Goal: Task Accomplishment & Management: Use online tool/utility

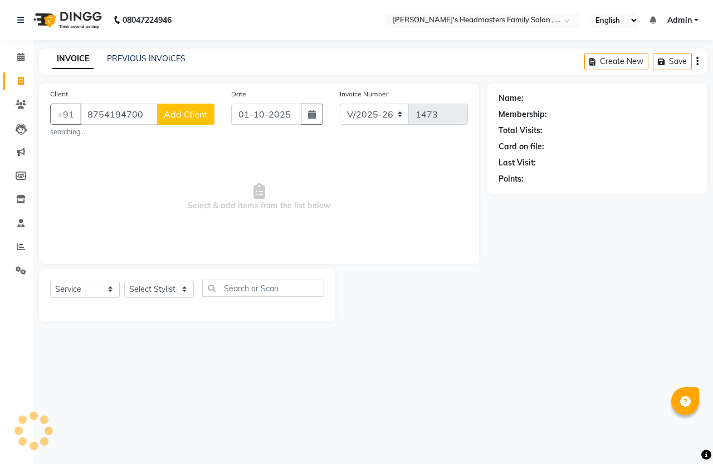
select select "7213"
select select "service"
type input "8754194700"
click at [192, 117] on span "Add Client" at bounding box center [186, 114] width 44 height 11
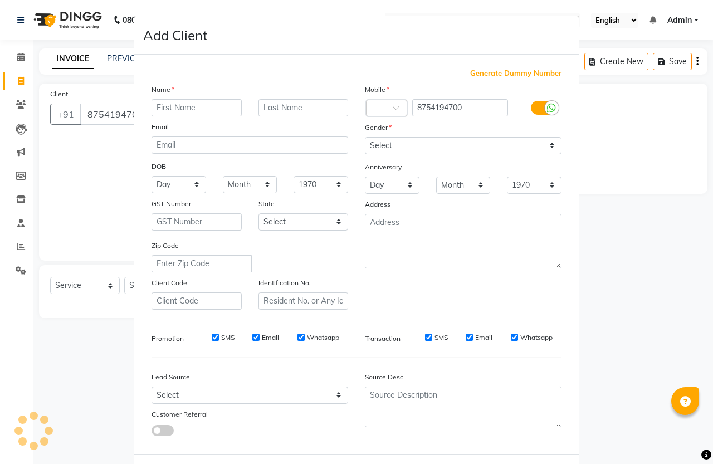
click at [183, 107] on input "text" at bounding box center [197, 107] width 90 height 17
type input "[DATE] sekaren"
drag, startPoint x: 405, startPoint y: 141, endPoint x: 399, endPoint y: 153, distance: 13.7
click at [405, 141] on select "Select [DEMOGRAPHIC_DATA] [DEMOGRAPHIC_DATA] Other Prefer Not To Say" at bounding box center [463, 145] width 197 height 17
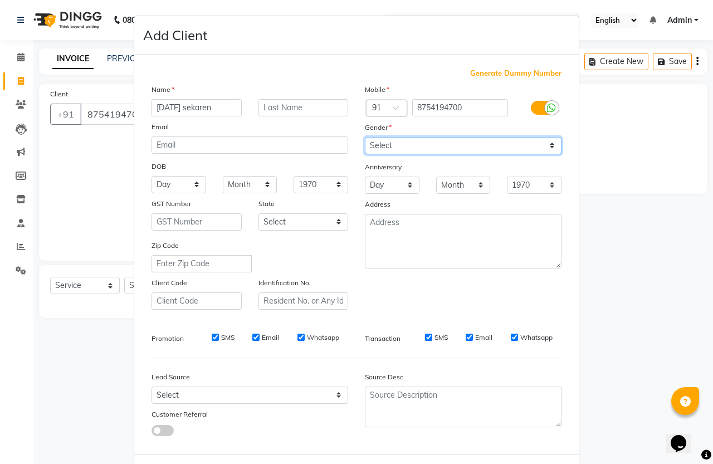
select select "[DEMOGRAPHIC_DATA]"
click at [365, 137] on select "Select [DEMOGRAPHIC_DATA] [DEMOGRAPHIC_DATA] Other Prefer Not To Say" at bounding box center [463, 145] width 197 height 17
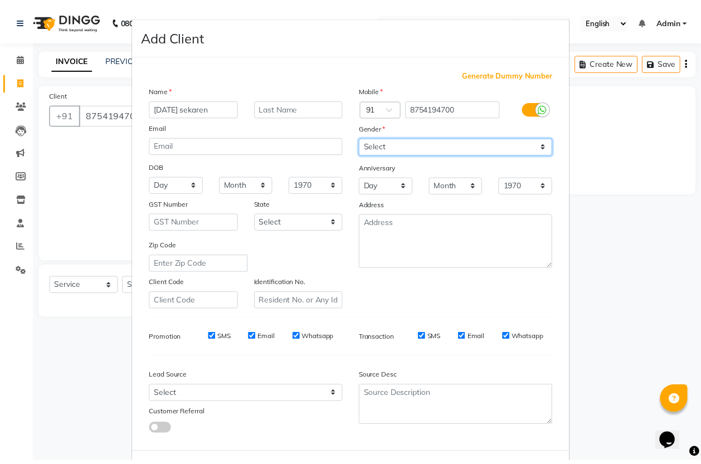
scroll to position [46, 0]
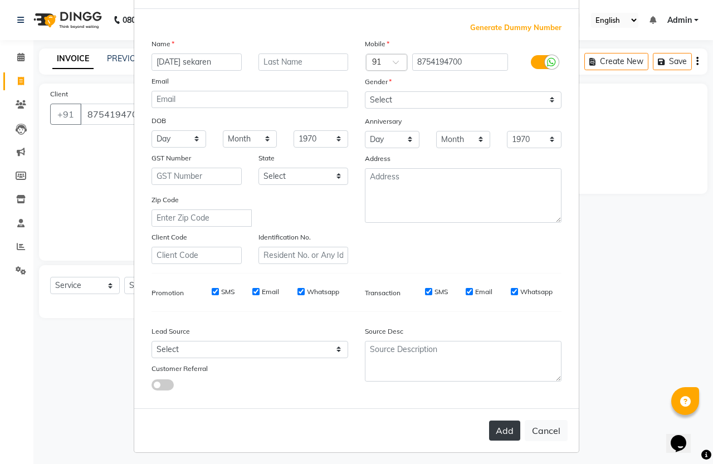
click at [494, 427] on button "Add" at bounding box center [504, 431] width 31 height 20
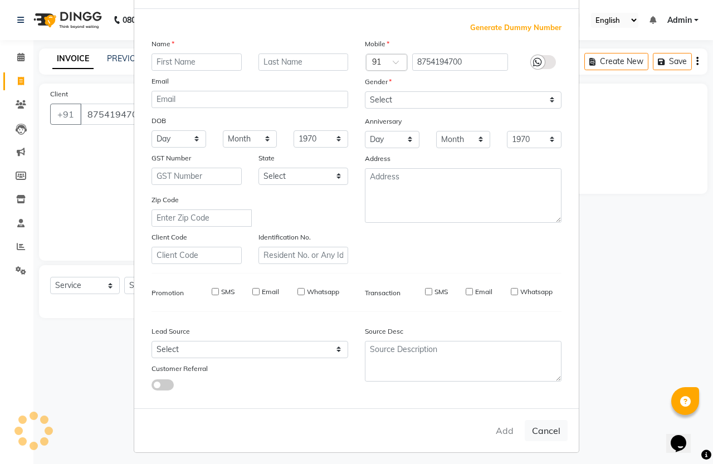
select select
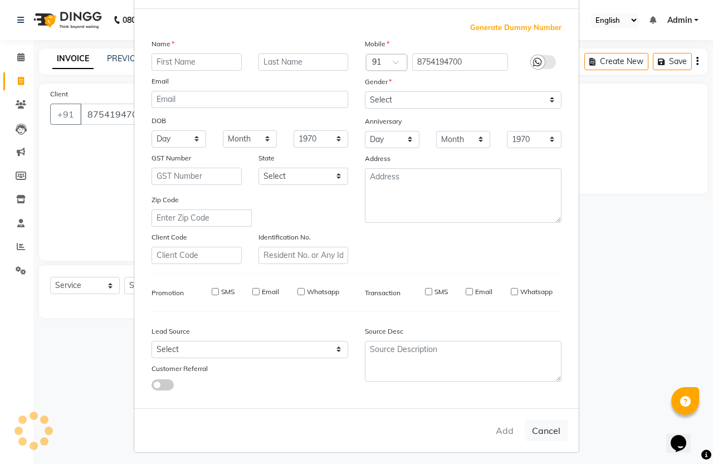
select select
checkbox input "false"
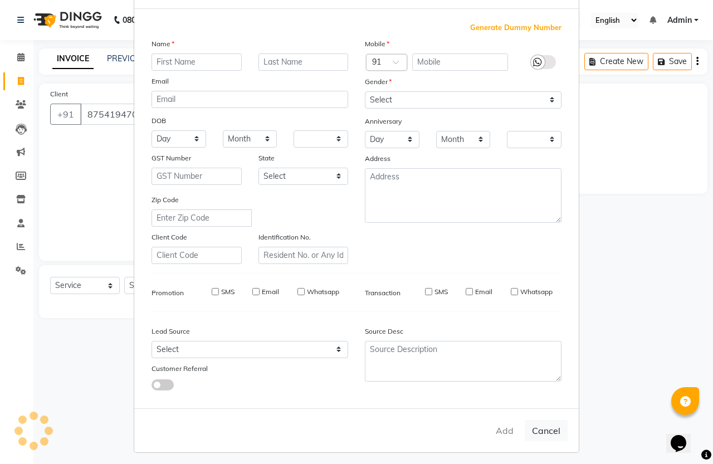
checkbox input "false"
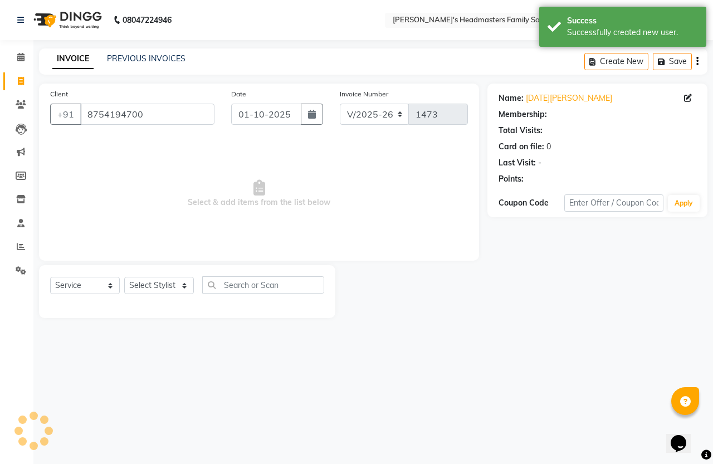
select select "1: Object"
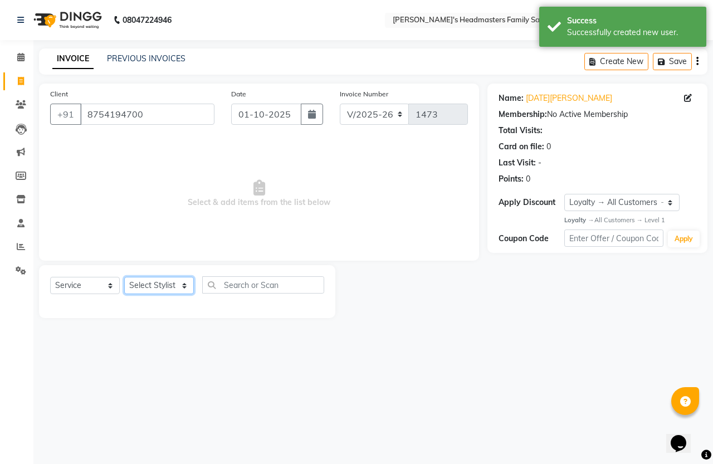
click at [168, 285] on select "Select Stylist [PERSON_NAME] [PERSON_NAME] Marry" at bounding box center [159, 285] width 70 height 17
select select "61185"
click at [124, 277] on select "Select Stylist [PERSON_NAME] [PERSON_NAME] Marry" at bounding box center [159, 285] width 70 height 17
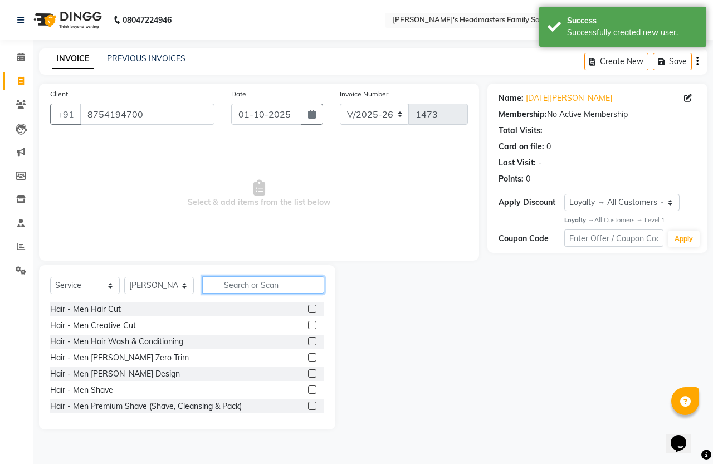
click at [301, 283] on input "text" at bounding box center [263, 284] width 122 height 17
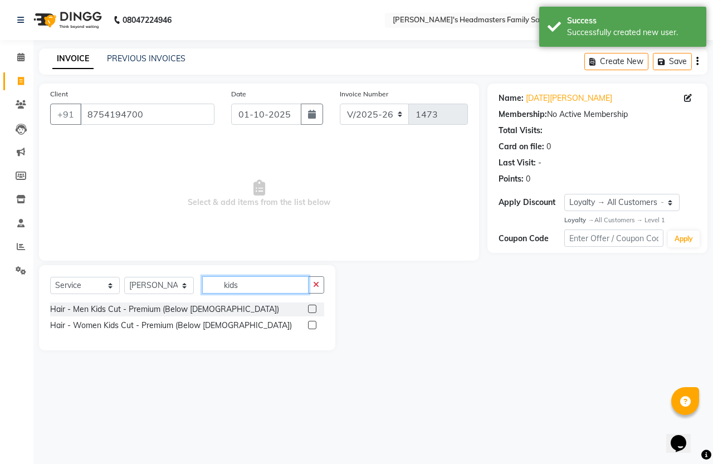
type input "kids"
click at [310, 307] on label at bounding box center [312, 309] width 8 height 8
click at [310, 307] on input "checkbox" at bounding box center [311, 309] width 7 height 7
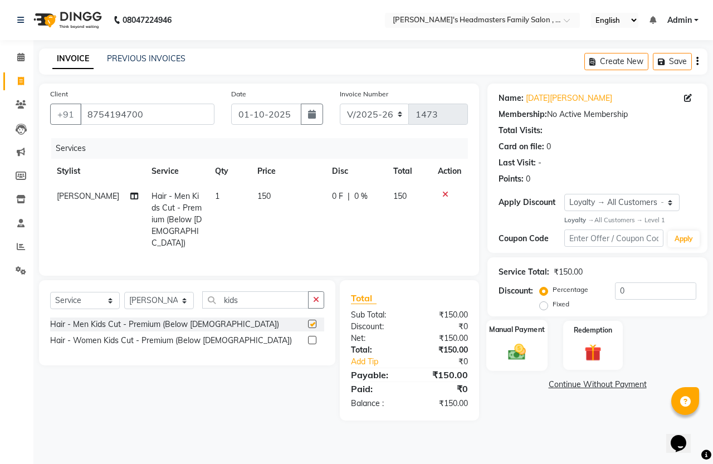
checkbox input "false"
click at [529, 356] on img at bounding box center [516, 352] width 29 height 21
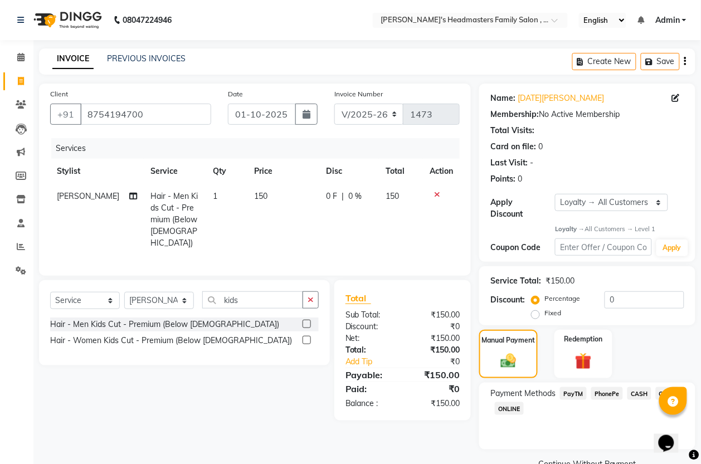
click at [609, 393] on span "PhonePe" at bounding box center [607, 393] width 32 height 13
click at [570, 394] on span "PayTM" at bounding box center [573, 393] width 27 height 13
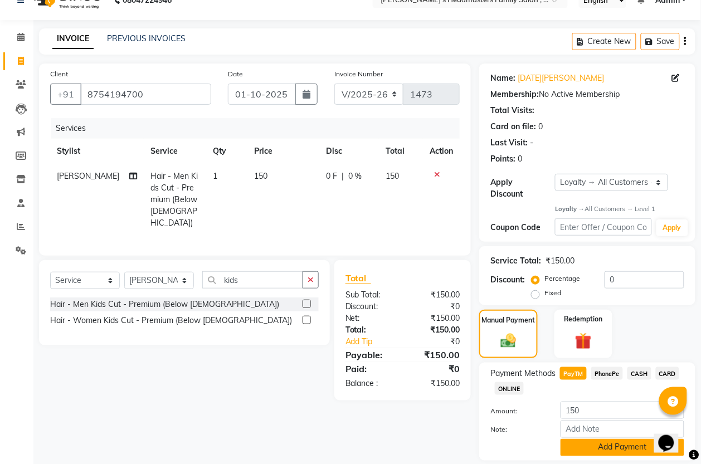
scroll to position [56, 0]
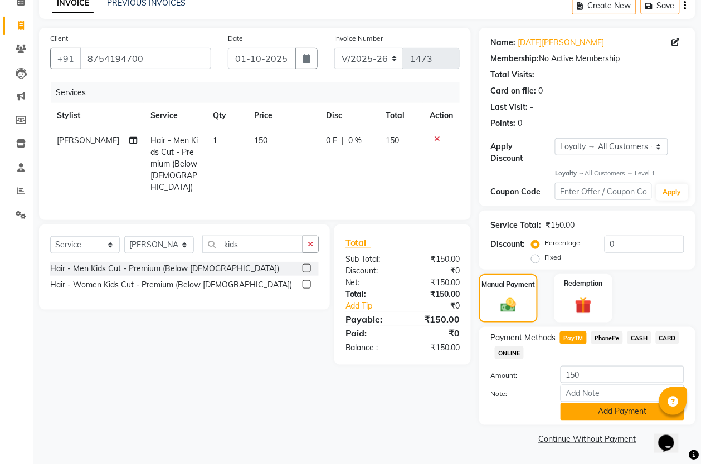
click at [605, 407] on button "Add Payment" at bounding box center [622, 411] width 124 height 17
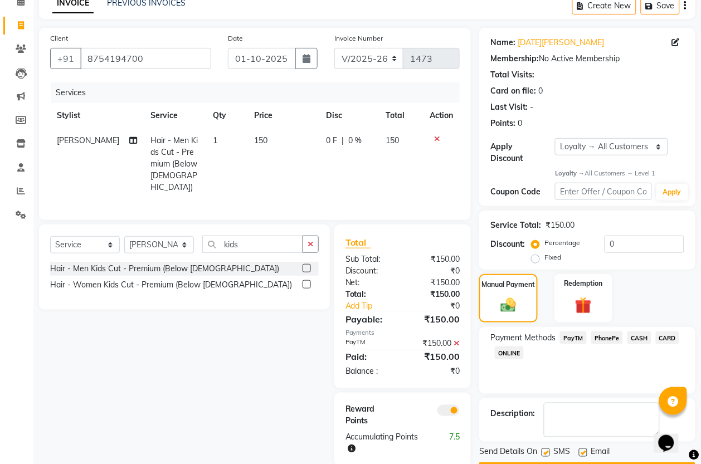
scroll to position [88, 0]
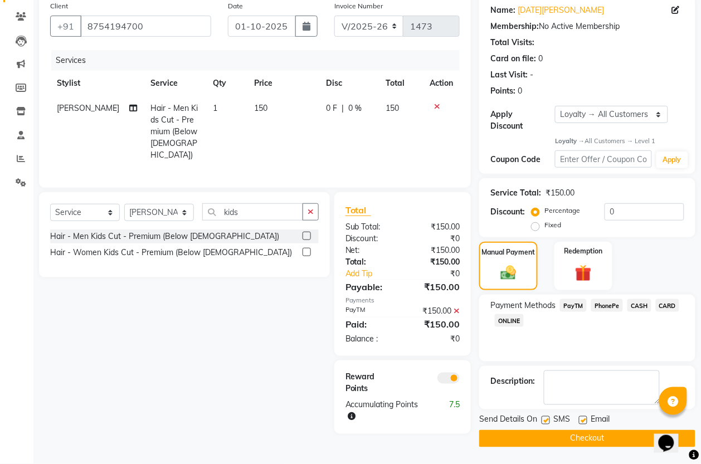
click at [590, 433] on button "Checkout" at bounding box center [587, 438] width 216 height 17
